Goal: Communication & Community: Answer question/provide support

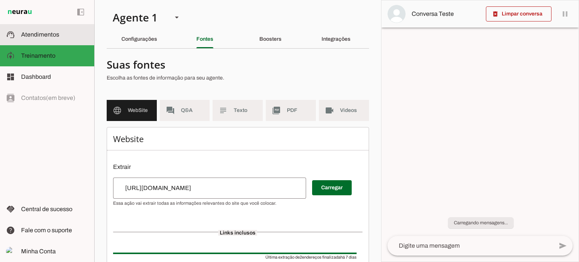
click at [50, 32] on span "Atendimentos" at bounding box center [40, 34] width 38 height 6
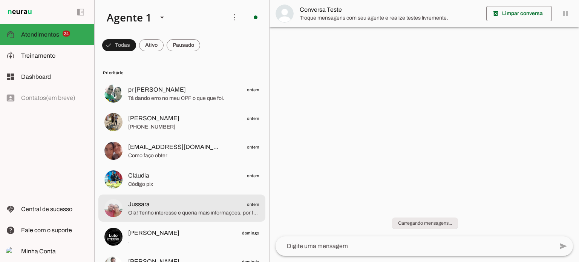
click at [214, 212] on span "Olá! Tenho interesse e queria mais informações, por favor." at bounding box center [193, 213] width 131 height 8
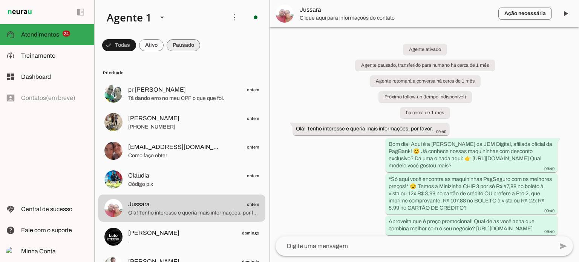
click at [136, 43] on span at bounding box center [119, 45] width 34 height 18
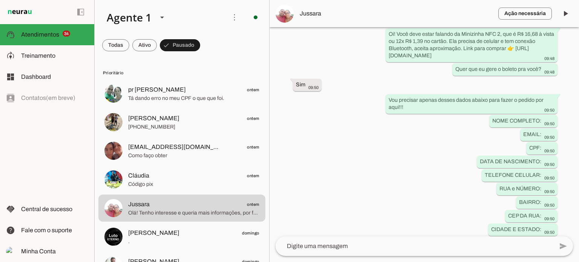
scroll to position [378, 0]
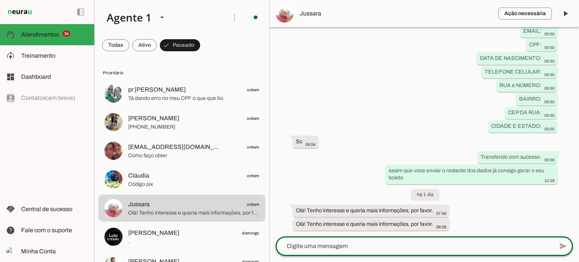
click at [379, 246] on textarea at bounding box center [415, 246] width 278 height 9
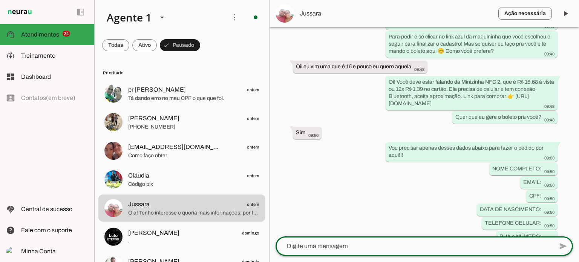
scroll to position [227, 0]
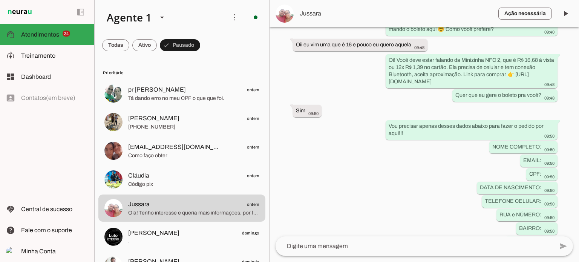
drag, startPoint x: 489, startPoint y: 103, endPoint x: 382, endPoint y: 107, distance: 106.4
click at [382, 107] on div "Agente ativado Agente pausado, transferido para humano há cerca de 1 mês Agente…" at bounding box center [425, 131] width 310 height 209
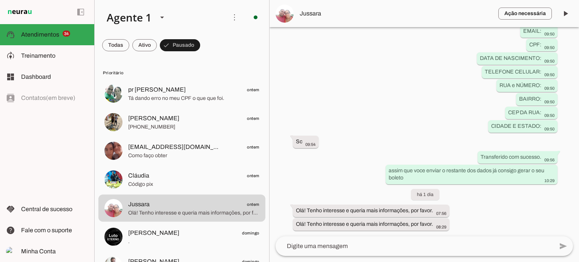
click at [0, 0] on lt-mirror at bounding box center [0, 0] width 0 height 0
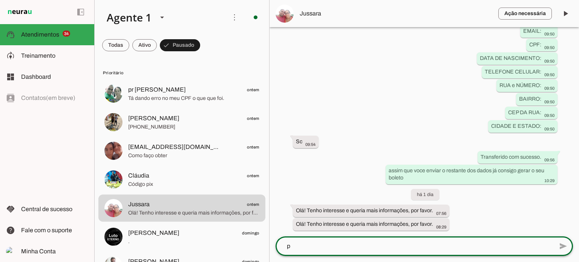
scroll to position [0, 0]
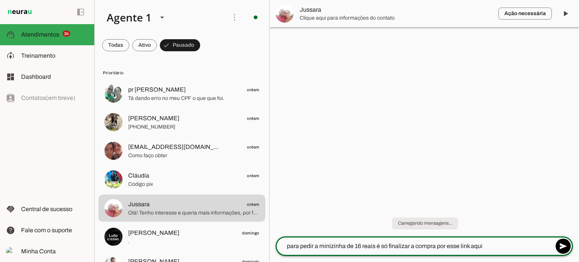
paste textarea "[URL][DOMAIN_NAME]"
type textarea "para pedir a minizinha de 16 reais é só finalizar a compra por esse link aqui […"
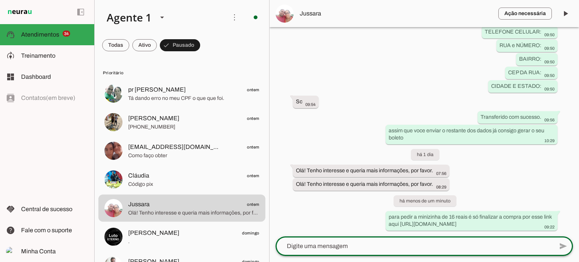
scroll to position [418, 0]
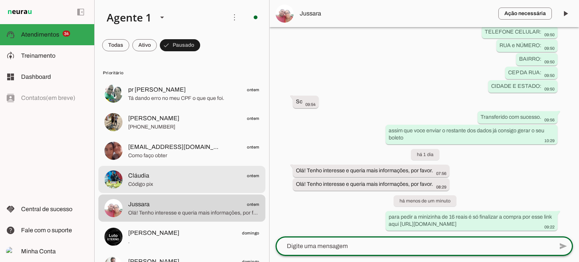
click at [180, 181] on span "Código pix" at bounding box center [193, 185] width 131 height 8
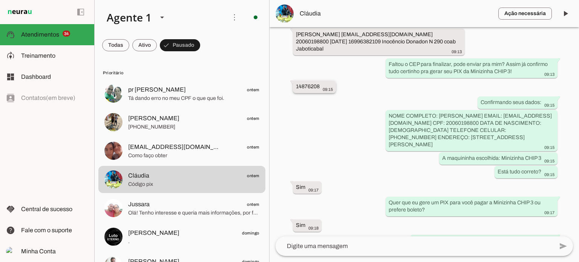
scroll to position [703, 0]
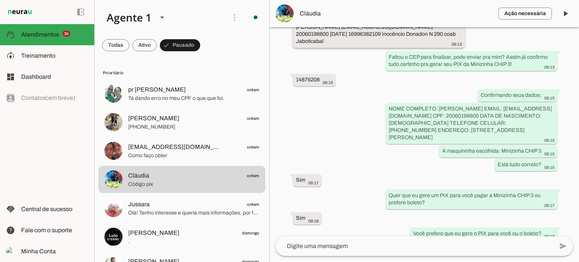
drag, startPoint x: 359, startPoint y: 75, endPoint x: 371, endPoint y: 76, distance: 12.5
click at [0, 0] on slot "[PERSON_NAME] [EMAIL_ADDRESS][DOMAIN_NAME] 20060198800 [DATE] 16996382109 Inocê…" at bounding box center [0, 0] width 0 height 0
drag, startPoint x: 361, startPoint y: 77, endPoint x: 444, endPoint y: 78, distance: 83.0
click at [0, 0] on slot "[PERSON_NAME] [EMAIL_ADDRESS][DOMAIN_NAME] 20060198800 [DATE] 16996382109 Inocê…" at bounding box center [0, 0] width 0 height 0
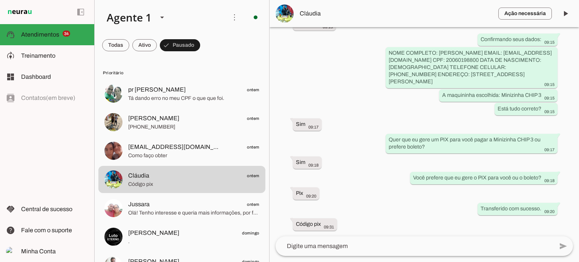
scroll to position [809, 0]
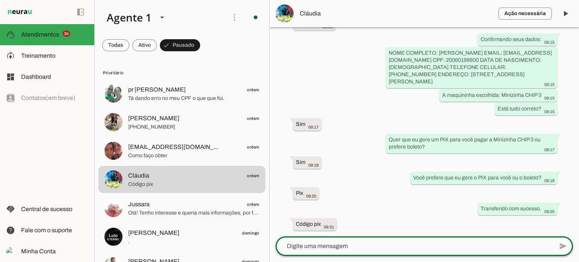
click at [338, 249] on textarea at bounding box center [415, 246] width 278 height 9
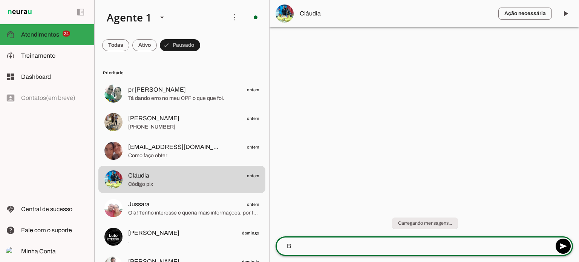
scroll to position [0, 0]
type textarea "Bom dia [PERSON_NAME], verificamos que voce já tem conta da pagbank e [PERSON_N…"
paste textarea "[EMAIL_ADDRESS][DOMAIN_NAME]"
paste textarea "[URL][DOMAIN_NAME]"
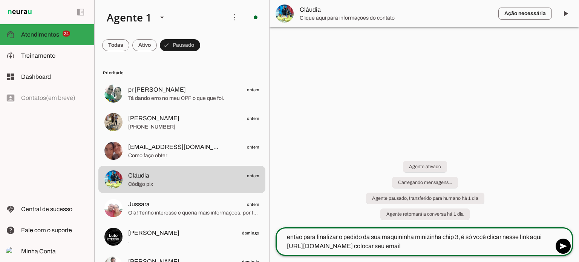
paste textarea "[EMAIL_ADDRESS][DOMAIN_NAME]"
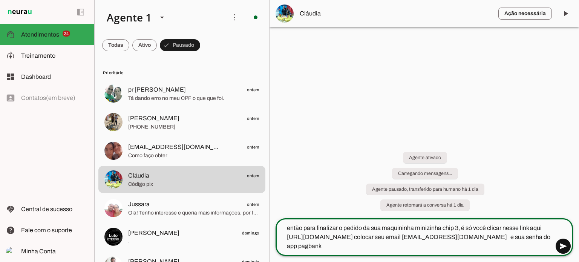
type textarea "então para finalizar o pedido da sua maquininha minizinha chip 3, é só você cli…"
type md-outlined-text-field "então para finalizar o pedido da sua maquininha minizinha chip 3, é só você cli…"
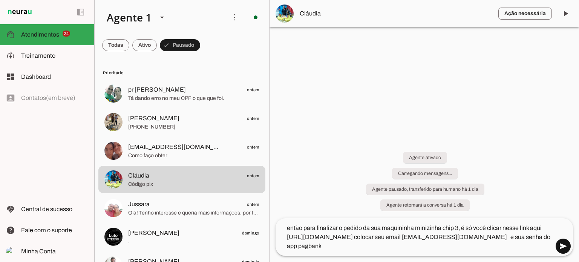
click at [565, 243] on span at bounding box center [563, 246] width 18 height 18
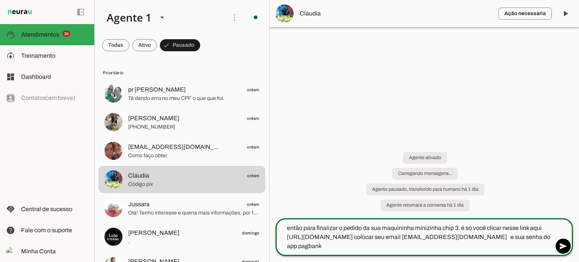
drag, startPoint x: 367, startPoint y: 246, endPoint x: 276, endPoint y: 228, distance: 93.5
click at [0, 0] on slot "**********" at bounding box center [0, 0] width 0 height 0
click at [565, 244] on span at bounding box center [563, 246] width 18 height 18
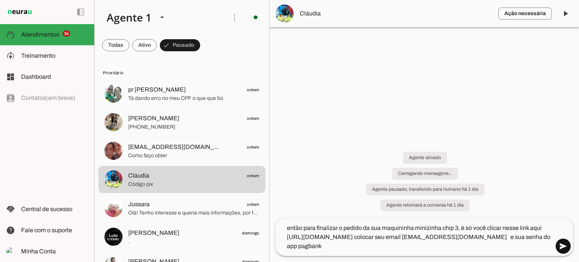
click at [564, 247] on span at bounding box center [563, 246] width 18 height 18
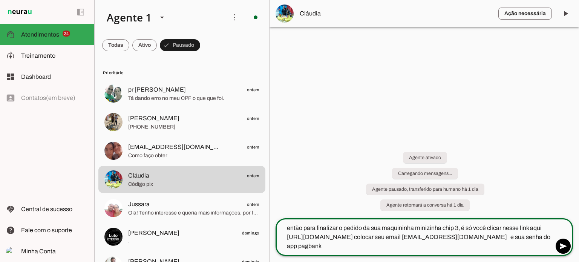
click at [373, 250] on textarea "então para finalizar o pedido da sua maquininha minizinha chip 3, é só você cli…" at bounding box center [415, 237] width 278 height 27
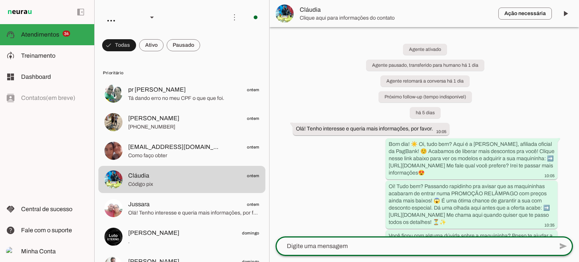
click at [322, 244] on textarea at bounding box center [415, 246] width 278 height 9
paste textarea "então para finalizar o pedido da sua maquininha minizinha chip 3, é só você cli…"
type textarea "então para finalizar o pedido da sua maquininha minizinha chip 3, é só você cli…"
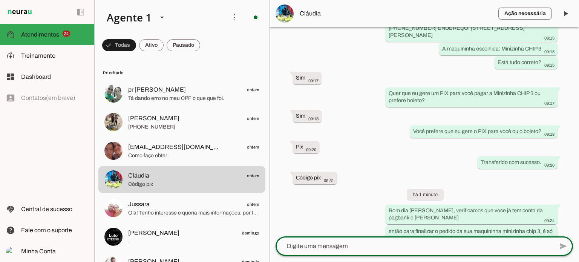
scroll to position [935, 0]
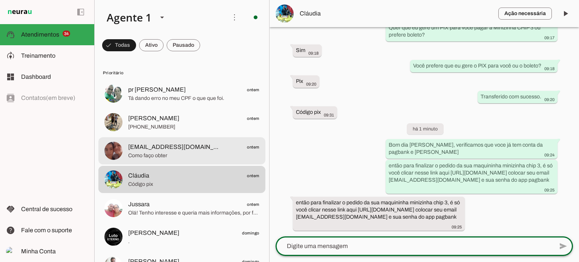
click at [193, 157] on span "Como faço obter" at bounding box center [193, 156] width 131 height 8
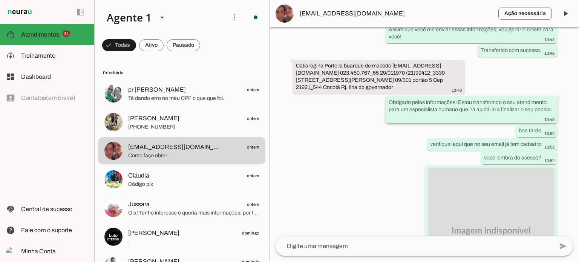
scroll to position [1001, 0]
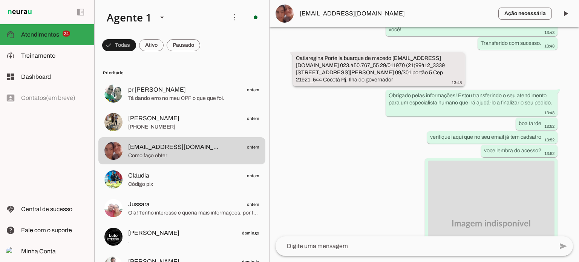
drag, startPoint x: 297, startPoint y: 71, endPoint x: 363, endPoint y: 72, distance: 66.0
click at [0, 0] on slot "Catiaregina Portella buarque de macedo Raquelcatia545@gmail.com 023.450.767_55 …" at bounding box center [0, 0] width 0 height 0
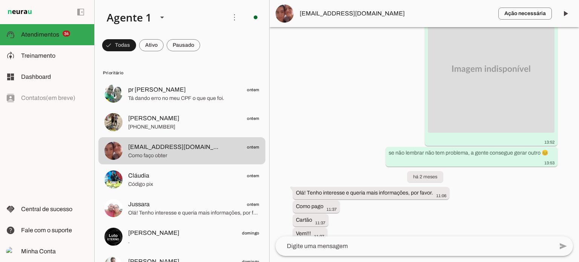
scroll to position [1159, 0]
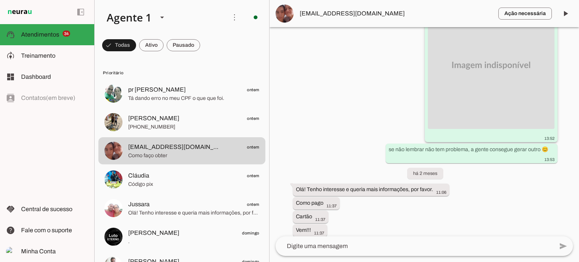
click at [492, 110] on img at bounding box center [491, 65] width 127 height 127
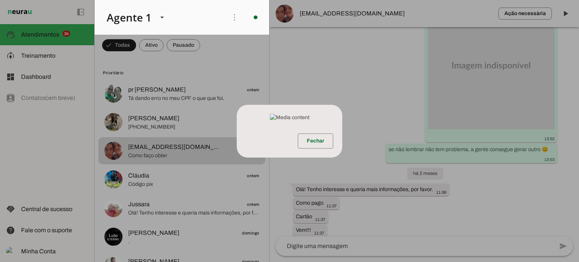
scroll to position [1166, 0]
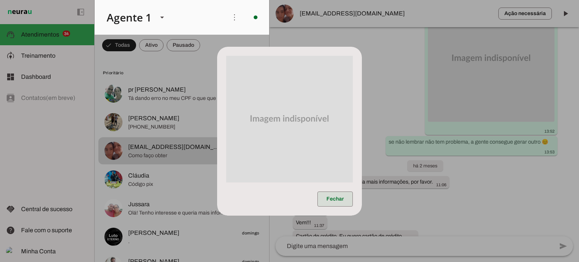
click at [338, 205] on span at bounding box center [335, 199] width 35 height 18
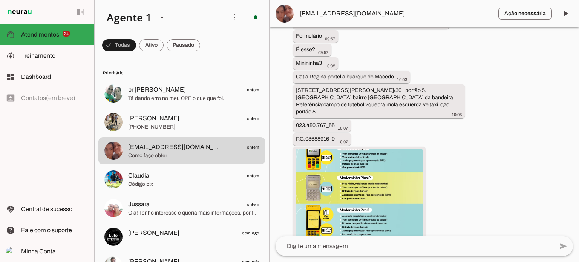
scroll to position [1709, 0]
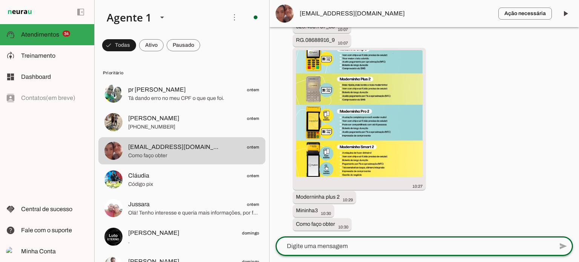
click at [382, 250] on textarea at bounding box center [415, 246] width 278 height 9
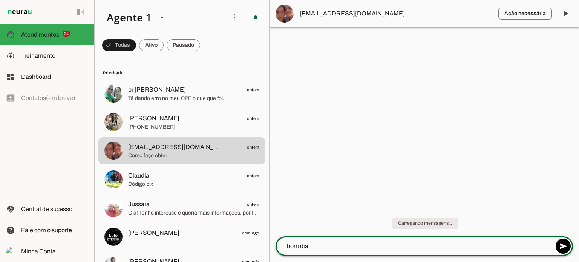
type textarea "bom dia"
type textarea "o cartão vai junto sim"
type textarea "voce quer qual maquininha: a moderninha plus 2 ou a minzinha chip 3?"
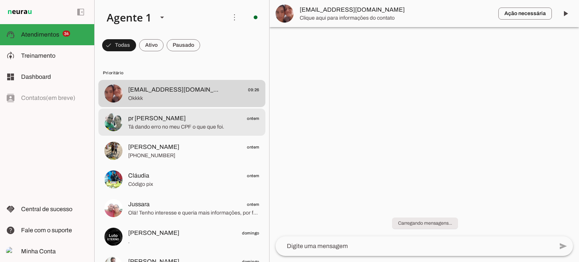
click at [159, 127] on span "Tá dando erro no meu CPF o que que foi." at bounding box center [193, 127] width 131 height 8
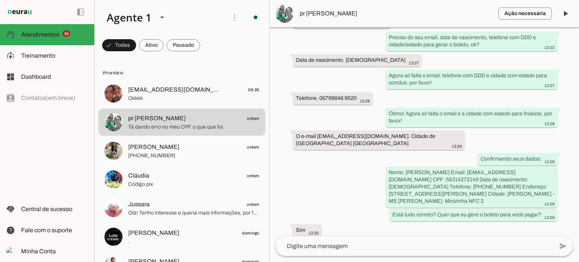
scroll to position [886, 0]
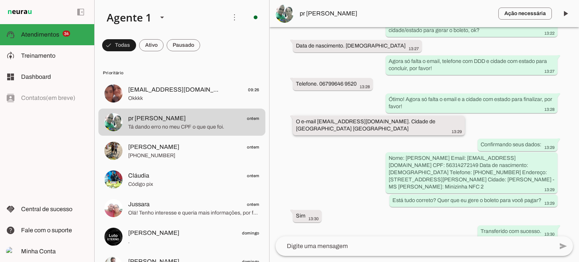
drag, startPoint x: 318, startPoint y: 170, endPoint x: 400, endPoint y: 175, distance: 81.6
click at [400, 135] on div "O e-mail paulosergioalexandre5@gmail.com. Cidade de Pedro Gomes mato Grosso do …" at bounding box center [379, 126] width 166 height 17
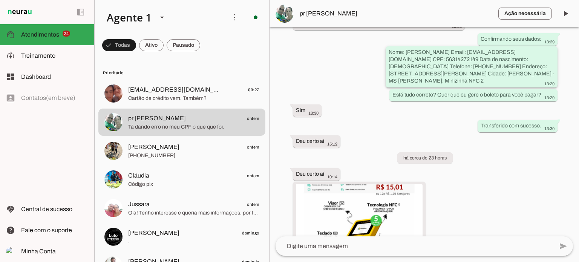
scroll to position [1004, 0]
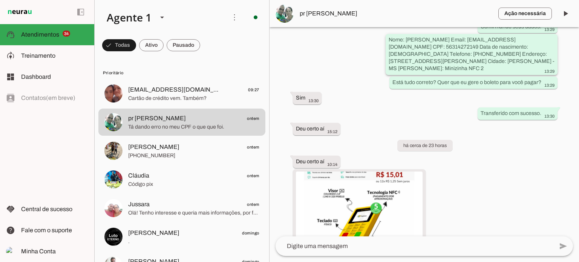
drag, startPoint x: 471, startPoint y: 104, endPoint x: 504, endPoint y: 103, distance: 33.2
click at [0, 0] on slot "Nome: Paulo Sérgio Alexandre da Silva Email: paulosergioalexandre5@gmail.com CP…" at bounding box center [0, 0] width 0 height 0
drag, startPoint x: 406, startPoint y: 87, endPoint x: 480, endPoint y: 89, distance: 73.5
click at [0, 0] on slot "Nome: Paulo Sérgio Alexandre da Silva Email: paulosergioalexandre5@gmail.com CP…" at bounding box center [0, 0] width 0 height 0
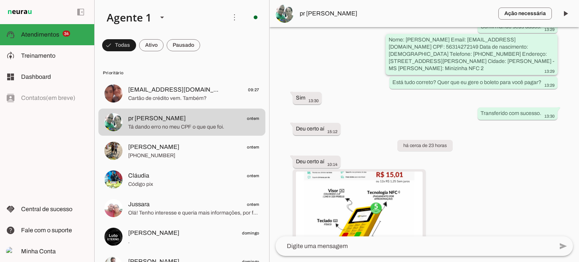
drag, startPoint x: 486, startPoint y: 97, endPoint x: 519, endPoint y: 100, distance: 32.5
click at [519, 74] on div "Nome: Paulo Sérgio Alexandre da Silva Email: paulosergioalexandre5@gmail.com CP…" at bounding box center [472, 55] width 166 height 38
drag, startPoint x: 417, startPoint y: 104, endPoint x: 444, endPoint y: 103, distance: 26.1
click at [0, 0] on slot "Nome: Paulo Sérgio Alexandre da Silva Email: paulosergioalexandre5@gmail.com CP…" at bounding box center [0, 0] width 0 height 0
drag, startPoint x: 489, startPoint y: 110, endPoint x: 513, endPoint y: 112, distance: 23.5
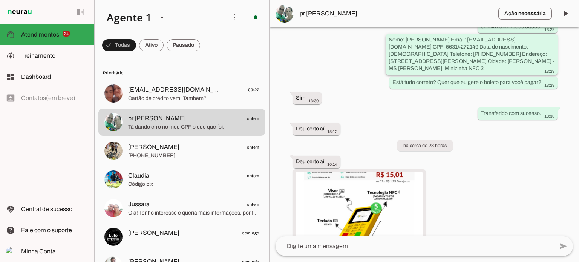
click at [0, 0] on slot "Nome: Paulo Sérgio Alexandre da Silva Email: paulosergioalexandre5@gmail.com CP…" at bounding box center [0, 0] width 0 height 0
drag, startPoint x: 533, startPoint y: 105, endPoint x: 428, endPoint y: 109, distance: 104.9
click at [0, 0] on slot "Nome: Paulo Sérgio Alexandre da Silva Email: paulosergioalexandre5@gmail.com CP…" at bounding box center [0, 0] width 0 height 0
drag, startPoint x: 431, startPoint y: 110, endPoint x: 439, endPoint y: 112, distance: 8.0
click at [0, 0] on slot "Nome: Paulo Sérgio Alexandre da Silva Email: paulosergioalexandre5@gmail.com CP…" at bounding box center [0, 0] width 0 height 0
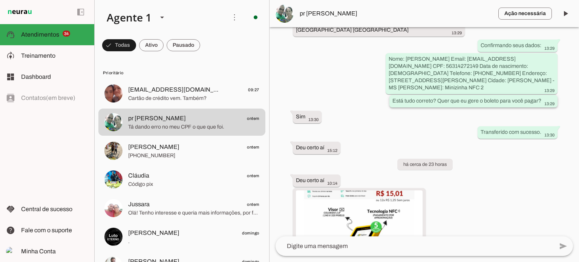
scroll to position [1000, 0]
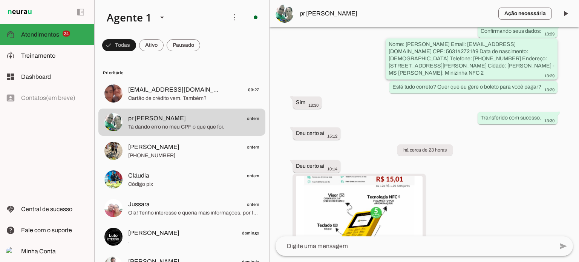
drag, startPoint x: 442, startPoint y: 116, endPoint x: 474, endPoint y: 116, distance: 32.1
click at [0, 0] on slot "Nome: Paulo Sérgio Alexandre da Silva Email: paulosergioalexandre5@gmail.com CP…" at bounding box center [0, 0] width 0 height 0
click at [494, 79] on div "Nome: Paulo Sérgio Alexandre da Silva Email: paulosergioalexandre5@gmail.com CP…" at bounding box center [472, 60] width 166 height 38
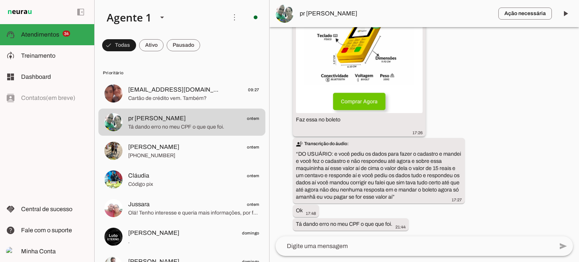
scroll to position [1437, 0]
click at [0, 0] on lt-mirror at bounding box center [0, 0] width 0 height 0
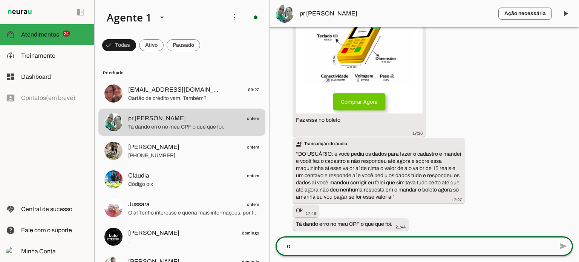
scroll to position [0, 0]
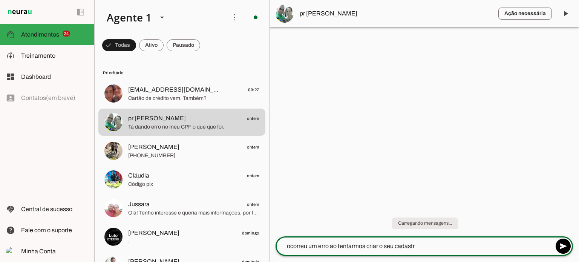
type textarea "ocorreu um erro ao tentarmos criar o seu cadastro"
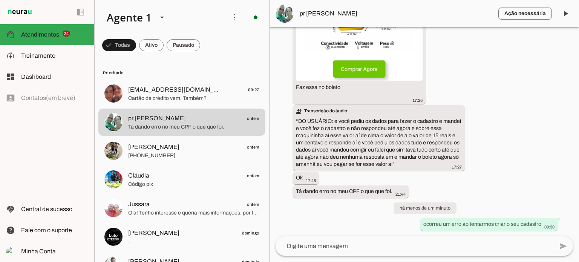
scroll to position [1470, 0]
click at [398, 249] on textarea at bounding box center [415, 246] width 278 height 9
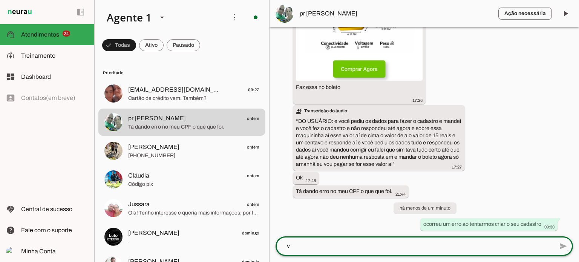
scroll to position [0, 0]
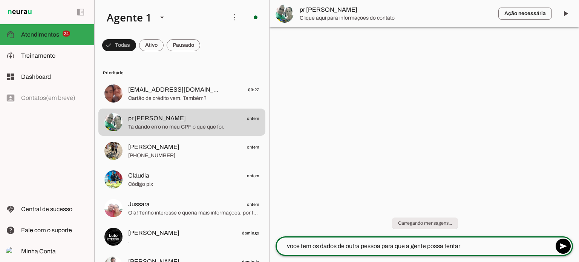
type textarea "voce tem os dados de outra pessoa para que a gente possa tentar ?"
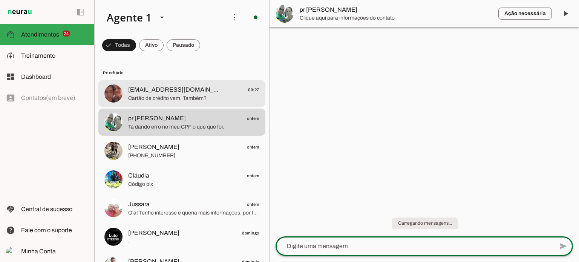
click at [213, 100] on span "Cartão de crédito vem. Também?" at bounding box center [193, 99] width 131 height 8
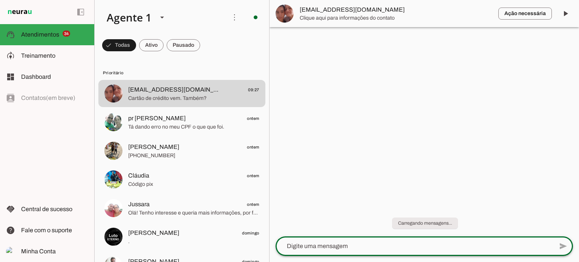
click at [0, 0] on lt-mirror at bounding box center [0, 0] width 0 height 0
type textarea "sim"
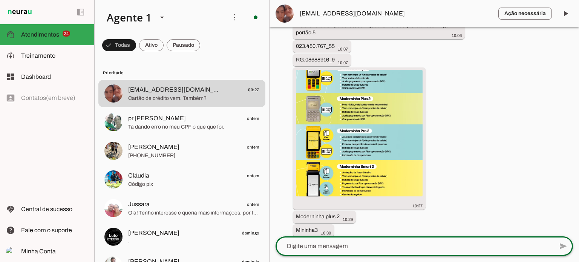
scroll to position [1845, 0]
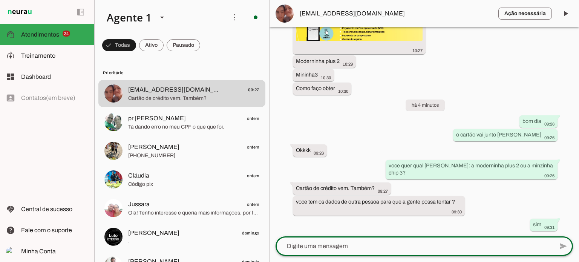
click at [360, 221] on div "Agente pausado, transferido para humano há 5 meses Agente retomará a conversa h…" at bounding box center [425, 131] width 310 height 209
click at [0, 0] on lt-mirror at bounding box center [0, 0] width 0 height 0
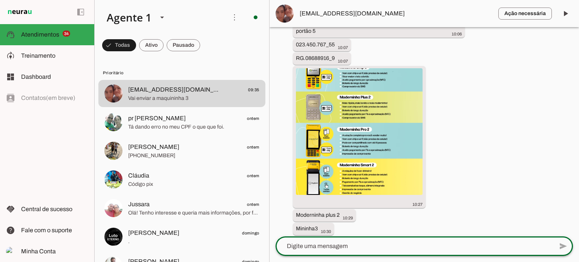
scroll to position [1888, 0]
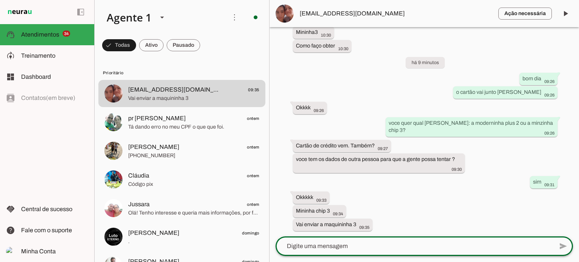
click at [348, 248] on textarea at bounding box center [415, 246] width 278 height 9
click at [0, 0] on lt-mirror at bounding box center [0, 0] width 0 height 0
click at [293, 248] on textarea at bounding box center [415, 246] width 278 height 9
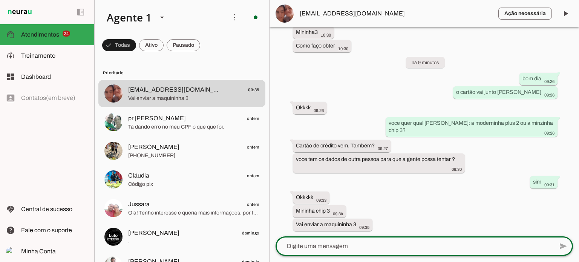
click at [293, 248] on textarea at bounding box center [415, 246] width 278 height 9
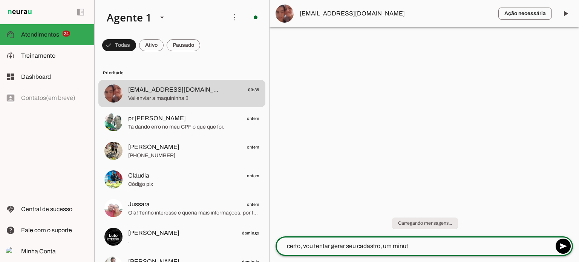
type textarea "certo, vou tentar gerar seu cadastro, um minuto"
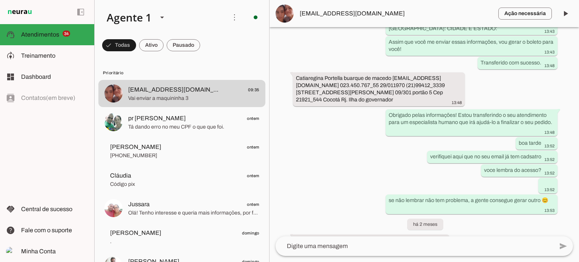
scroll to position [999, 0]
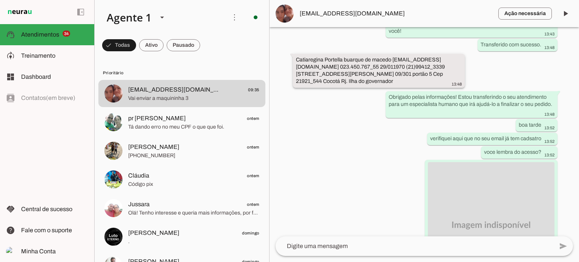
drag, startPoint x: 364, startPoint y: 74, endPoint x: 297, endPoint y: 74, distance: 66.4
click at [0, 0] on slot "Catiaregina Portella buarque de macedo Raquelcatia545@gmail.com 023.450.767_55 …" at bounding box center [0, 0] width 0 height 0
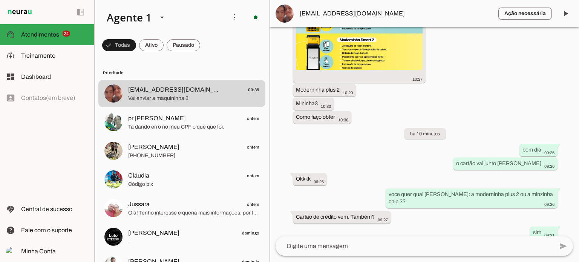
scroll to position [1883, 0]
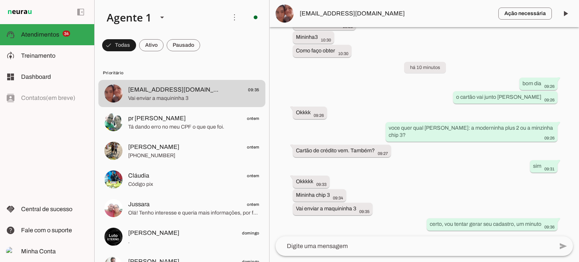
click at [401, 246] on textarea at bounding box center [415, 246] width 278 height 9
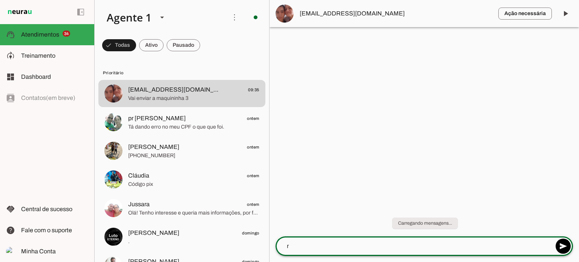
scroll to position [0, 0]
type textarea "raquel, vi aqui que você já tem cadsatro no pagbank"
type textarea "então eu não consigo gerar o boleto daqui"
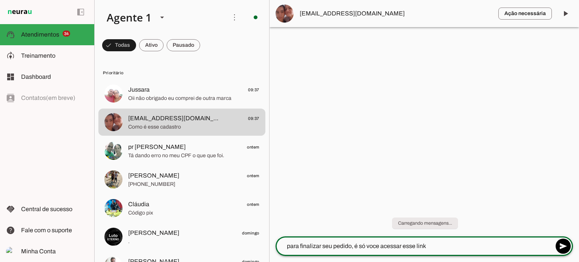
paste textarea "Raquelcatia545@gmail.com"
paste textarea "[URL][DOMAIN_NAME]"
type textarea "para finalizar seu pedido, é só voce acessar esse link https://saldaodasmaquini…"
type textarea "desmarcar a opção "pagsaude""
paste textarea "Raquelcatia545@gmail.com"
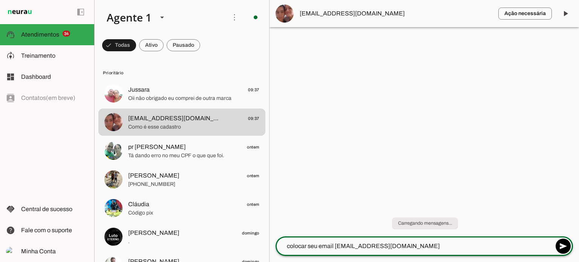
drag, startPoint x: 339, startPoint y: 247, endPoint x: 336, endPoint y: 248, distance: 3.8
click at [336, 248] on textarea "colocar seu email Raquelcatia545@gmail.com" at bounding box center [415, 246] width 278 height 9
type textarea "colocar seu email raquelcatia545@gmail.com"
click at [418, 250] on textarea "colocar seu email raquelcatia545@gmail.com" at bounding box center [415, 246] width 278 height 9
type textarea "e a sua senha do app pagbank"
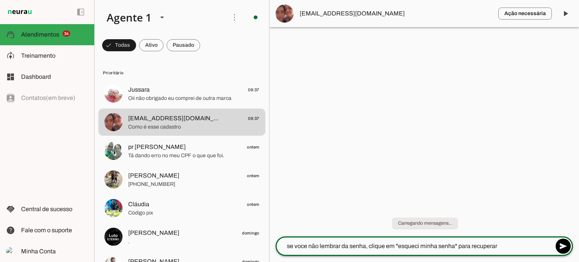
type textarea "se voce não lembrar da senha, clique em "esqueci minha senha" para recuperar"
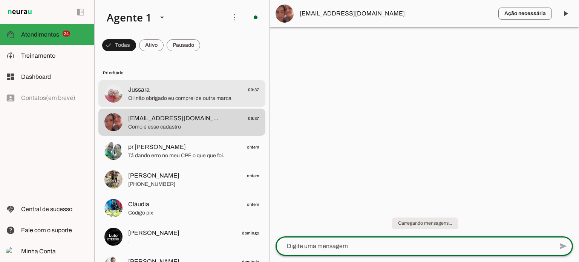
click at [213, 92] on span "Jussara 09:37" at bounding box center [193, 89] width 131 height 9
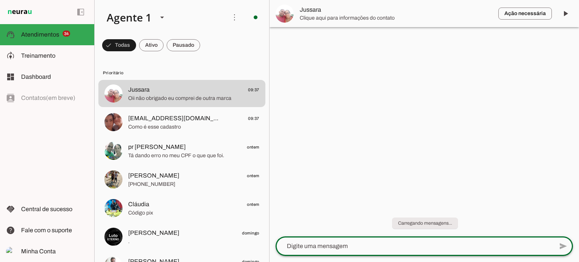
click at [0, 0] on lt-mirror at bounding box center [0, 0] width 0 height 0
type textarea "certo então, obrigada"
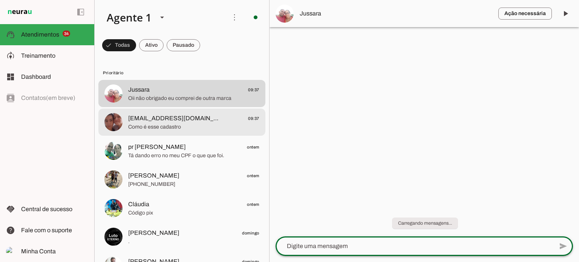
click at [175, 124] on span "Como é esse cadastro" at bounding box center [193, 127] width 131 height 8
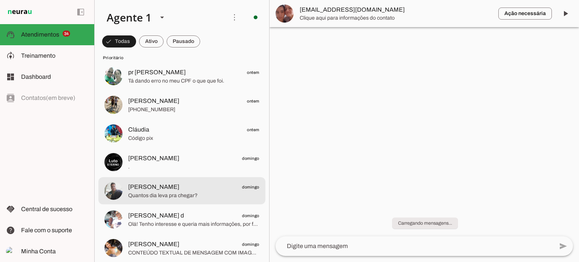
scroll to position [75, 0]
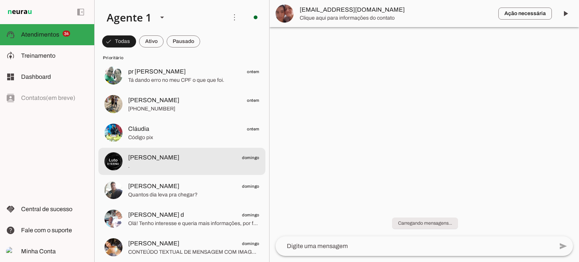
click at [167, 163] on span "." at bounding box center [193, 167] width 131 height 8
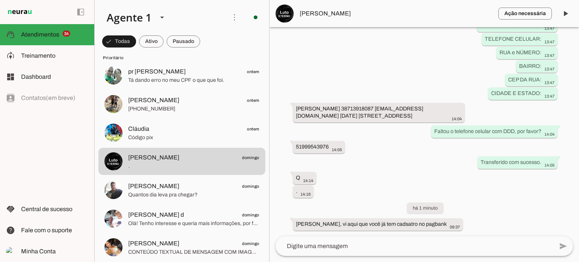
scroll to position [404, 0]
drag, startPoint x: 381, startPoint y: 100, endPoint x: 441, endPoint y: 104, distance: 60.8
click at [441, 105] on div "Eva Maria de Vargas 38713918087 evavargasctl@gmail.com 10/08/1962 Rua curupaiti…" at bounding box center [379, 113] width 166 height 17
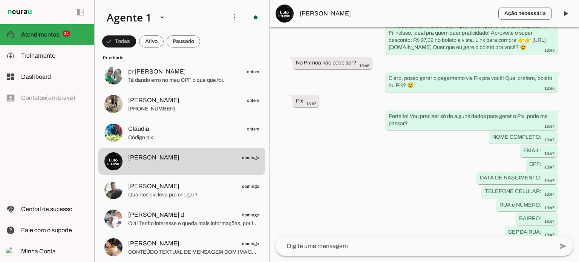
scroll to position [185, 0]
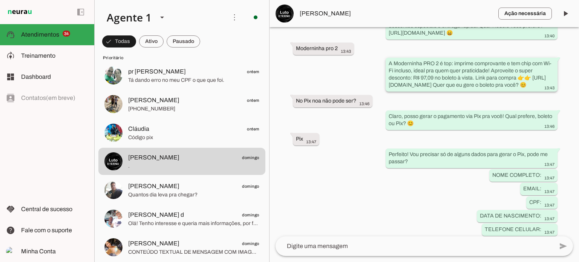
drag, startPoint x: 493, startPoint y: 99, endPoint x: 385, endPoint y: 99, distance: 107.9
click at [386, 92] on whatsapp-message-bubble "A Moderninha PRO 2 é top: imprime comprovante e tem chip com Wi-Fi incluso, ide…" at bounding box center [472, 75] width 172 height 34
click at [485, 91] on div "A Moderninha PRO 2 é top: imprime comprovante e tem chip com Wi-Fi incluso, ide…" at bounding box center [472, 75] width 166 height 31
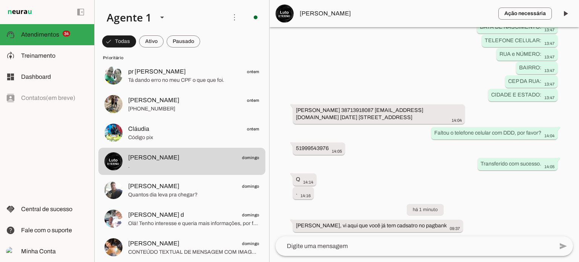
scroll to position [404, 0]
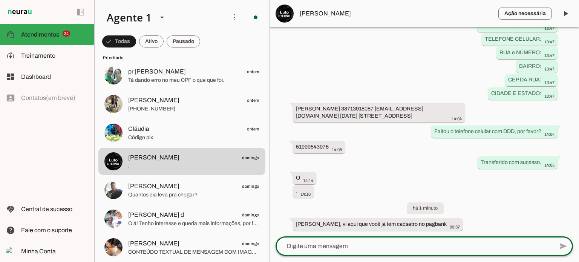
click at [0, 0] on lt-mirror at bounding box center [0, 0] width 0 height 0
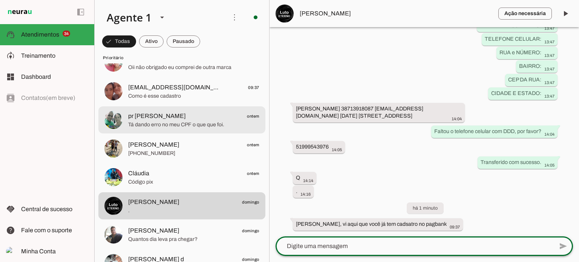
scroll to position [0, 0]
